Goal: Task Accomplishment & Management: Use online tool/utility

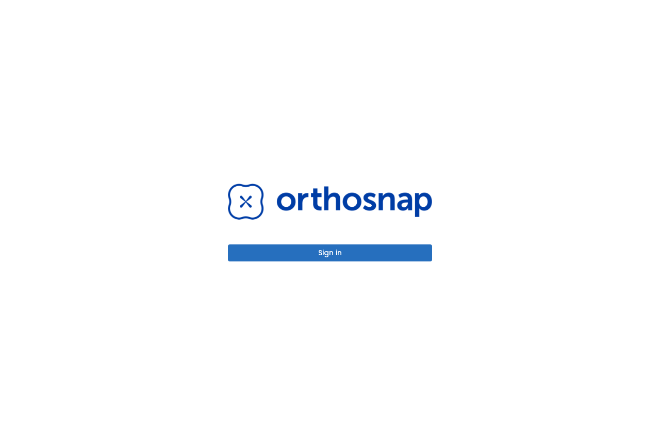
click at [313, 251] on button "Sign in" at bounding box center [330, 252] width 204 height 17
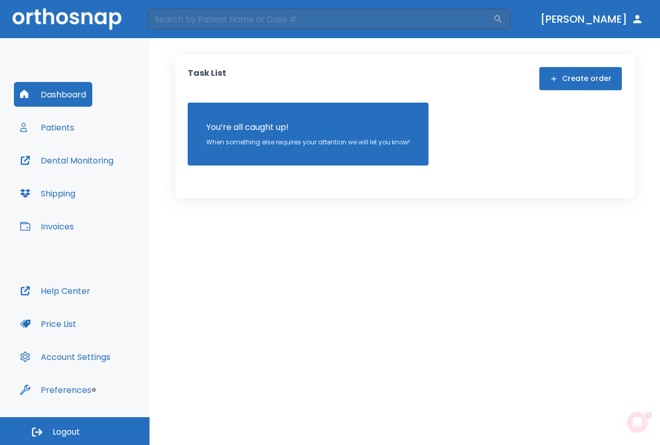
click at [105, 158] on button "Dental Monitoring" at bounding box center [67, 160] width 106 height 25
